Goal: Task Accomplishment & Management: Manage account settings

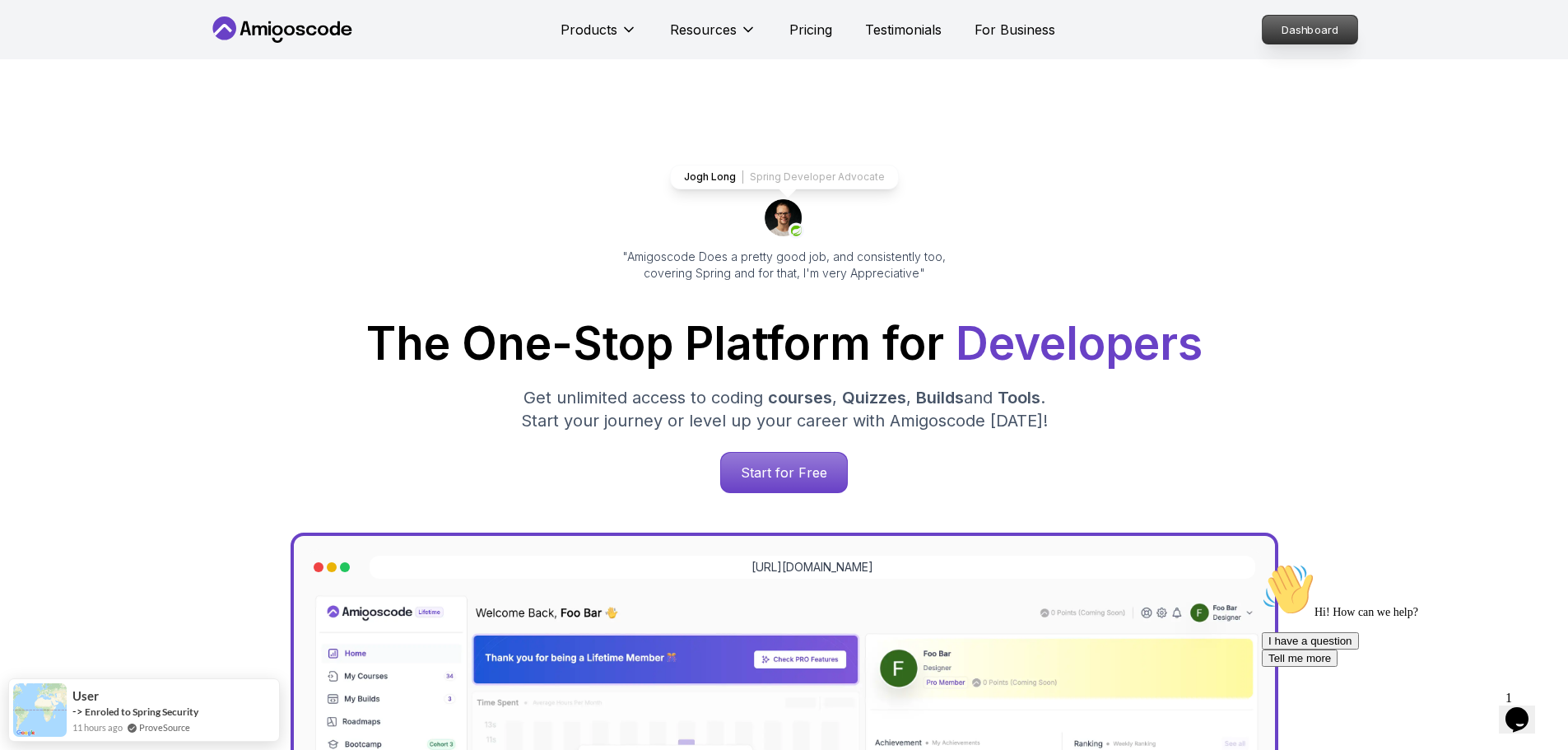
click at [1309, 35] on p "Dashboard" at bounding box center [1309, 30] width 95 height 28
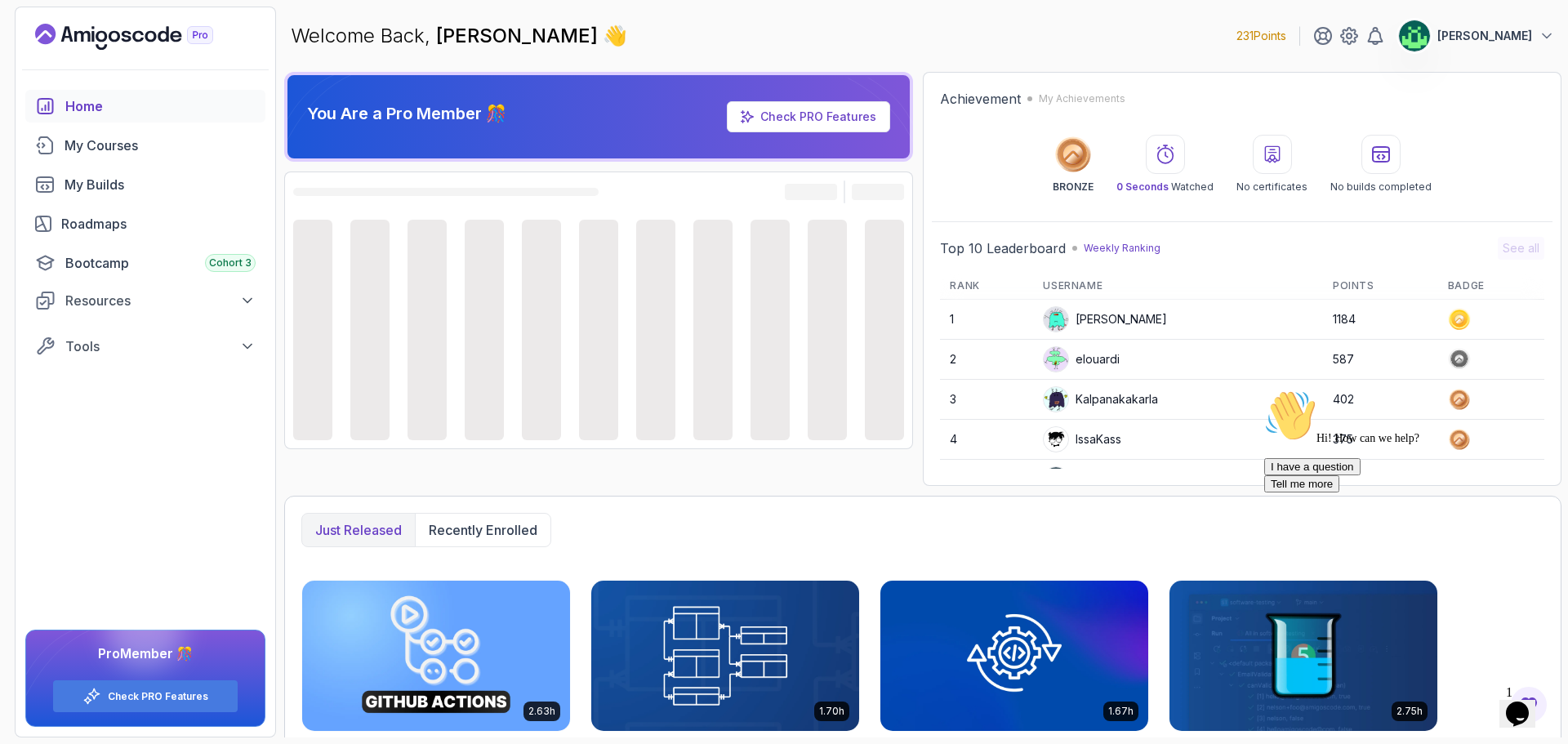
click at [1530, 703] on div "Opens Chat This icon Opens the chat window." at bounding box center [1516, 713] width 26 height 26
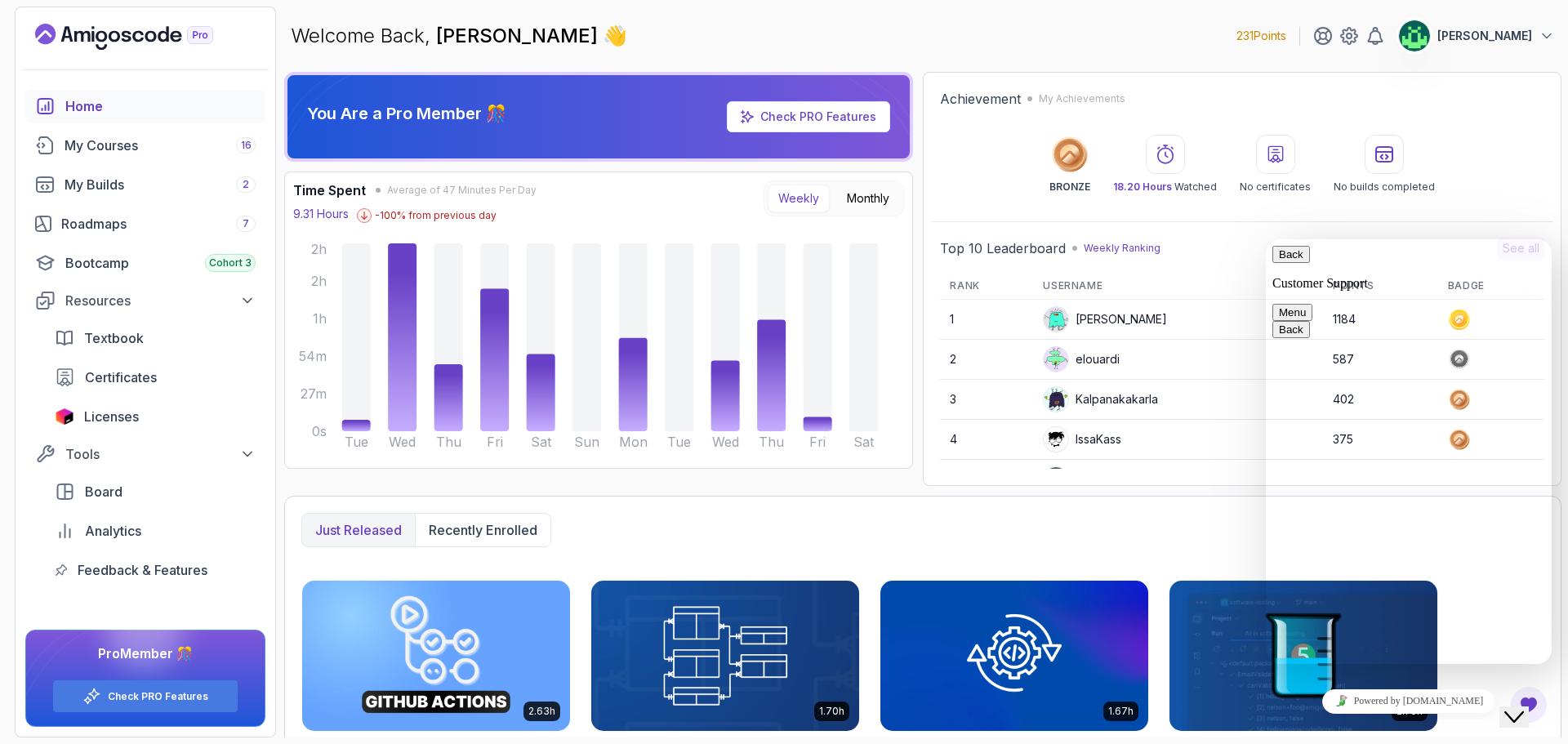
click at [1523, 707] on div "Close Chat This icon closes the chat window." at bounding box center [1514, 717] width 20 height 20
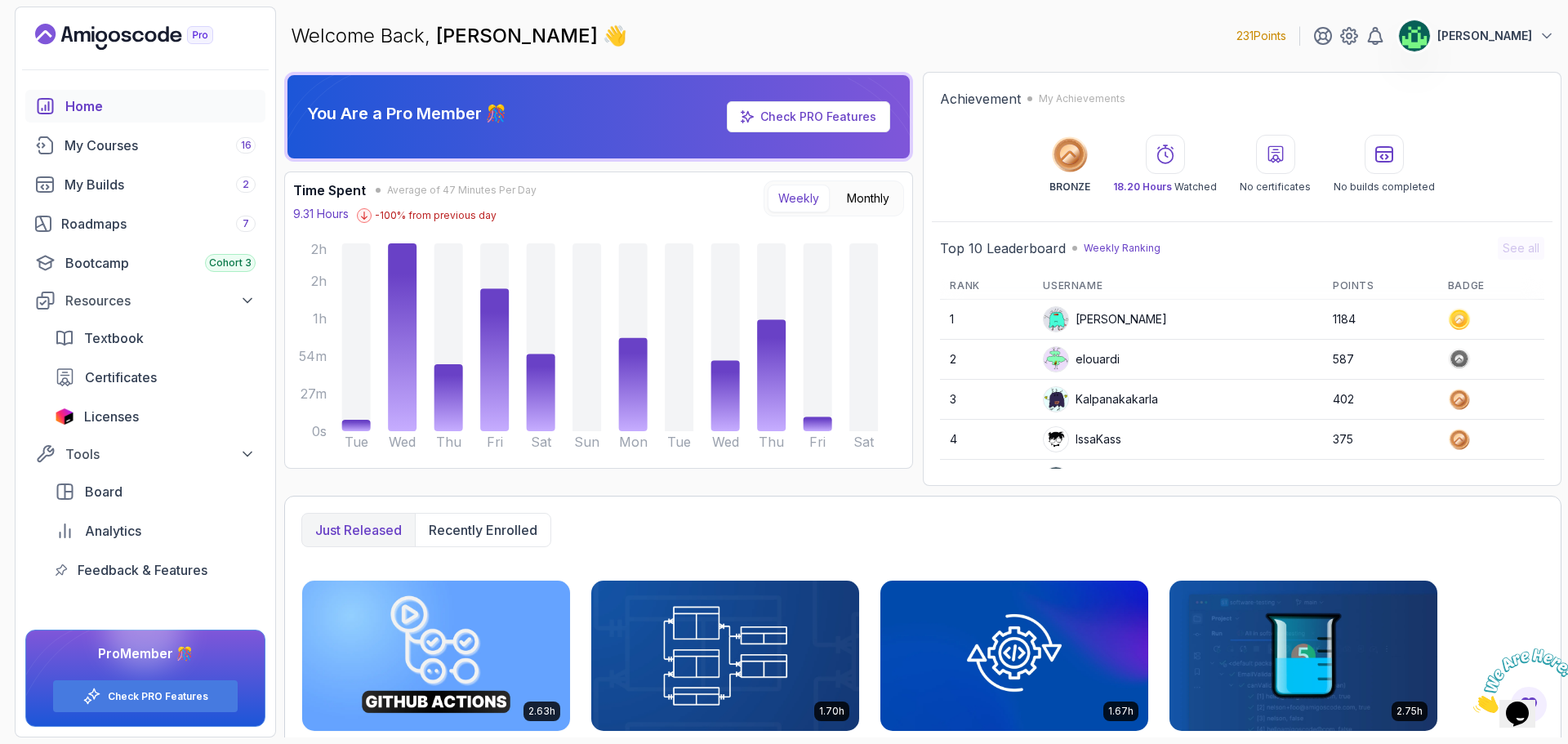
click at [1531, 701] on img at bounding box center [1523, 680] width 101 height 64
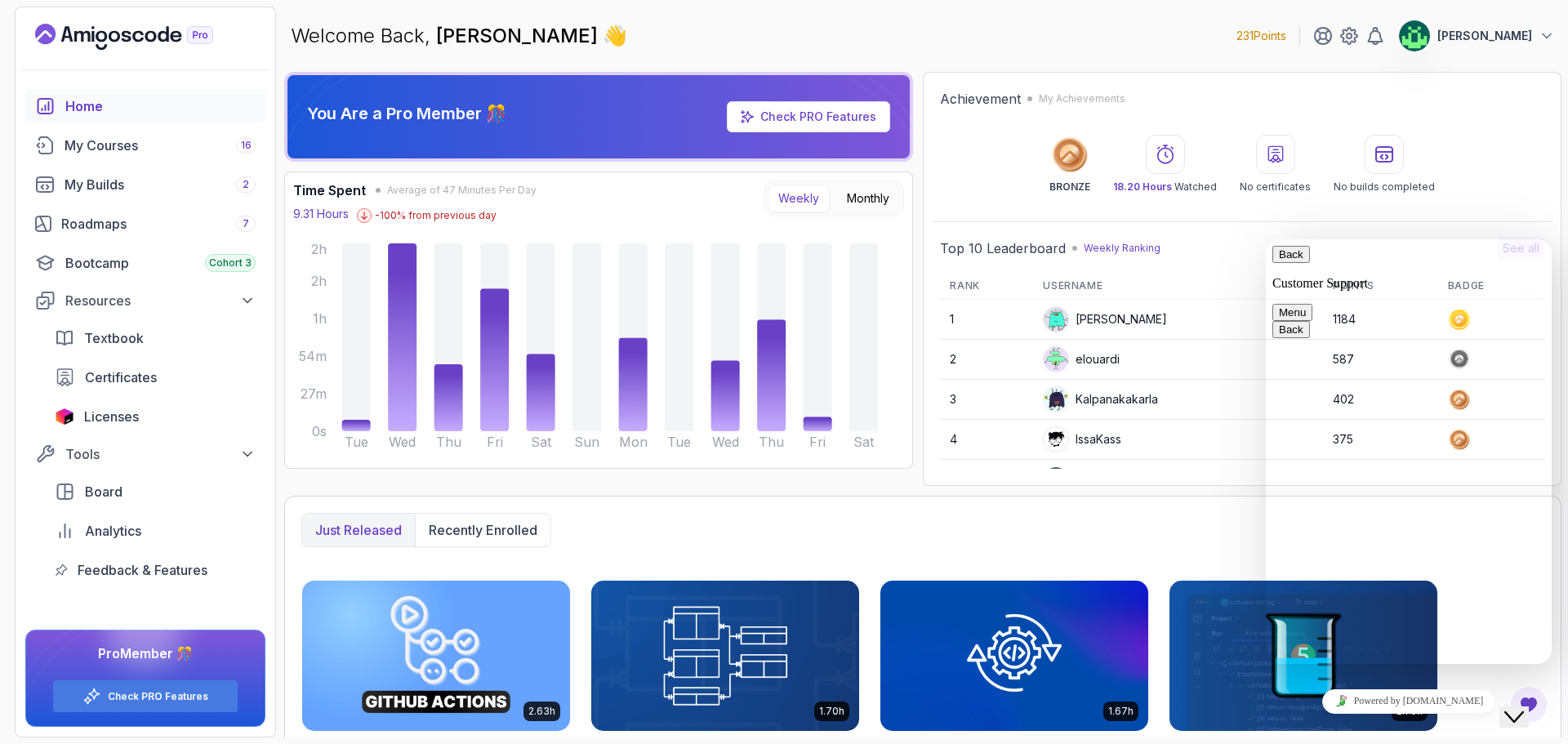
drag, startPoint x: 1564, startPoint y: 738, endPoint x: 1531, endPoint y: 701, distance: 49.6
click at [1523, 707] on icon "Close Chat This icon closes the chat window." at bounding box center [1514, 717] width 20 height 20
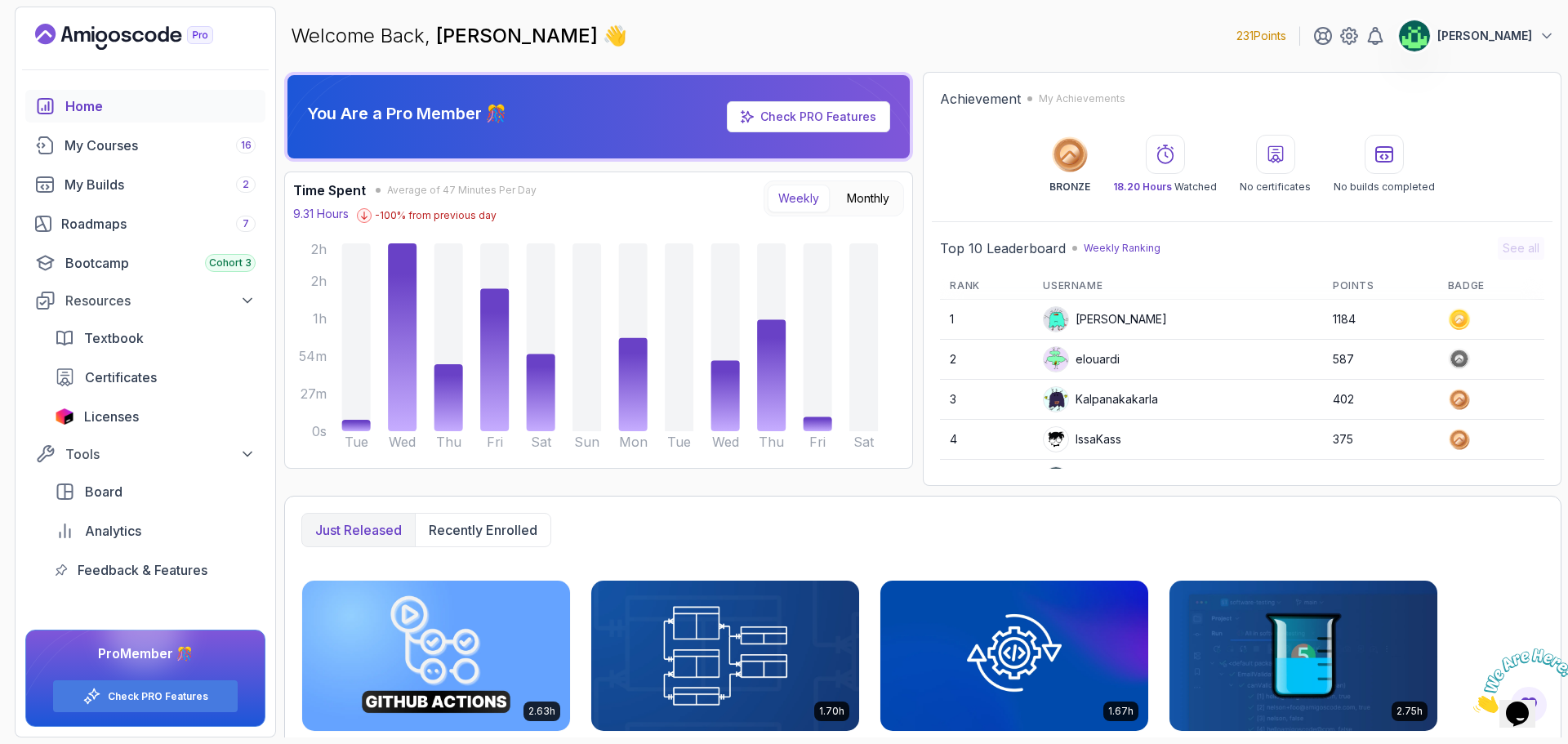
click at [1473, 701] on icon "Close" at bounding box center [1473, 708] width 0 height 14
click at [197, 153] on div "My Courses 16" at bounding box center [159, 146] width 191 height 20
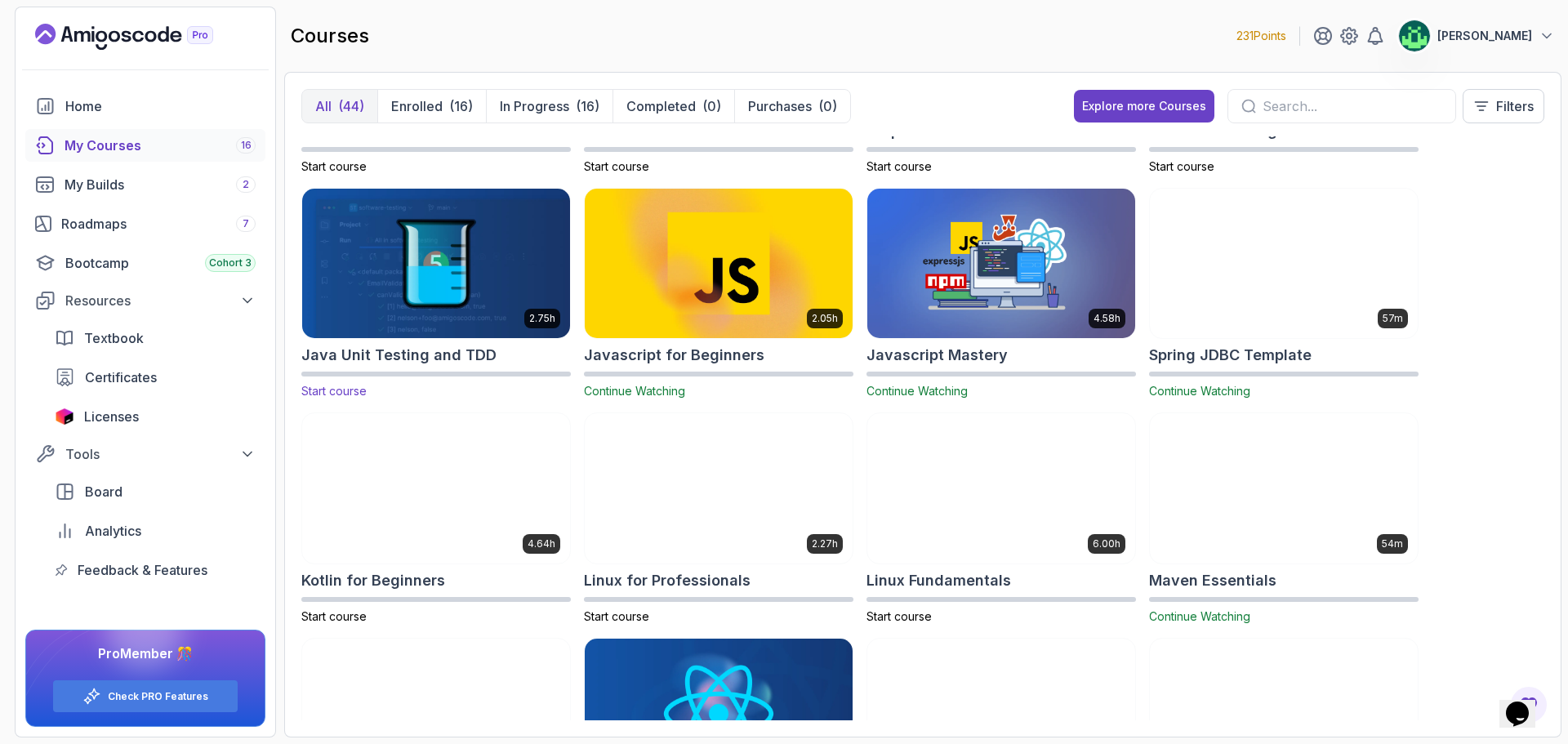
scroll to position [1307, 0]
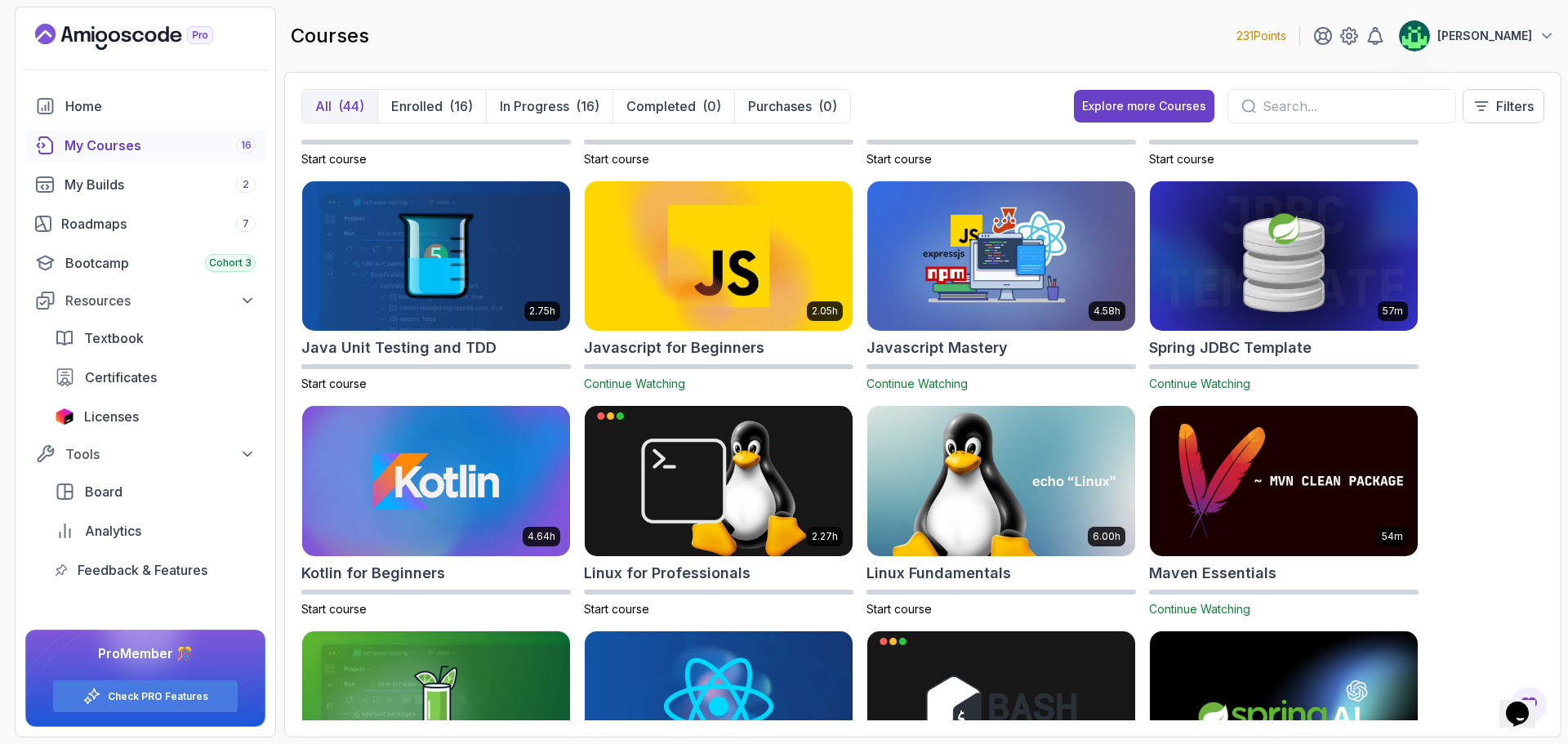
click at [1311, 103] on input "text" at bounding box center [1351, 106] width 179 height 20
